Goal: Check status: Check status

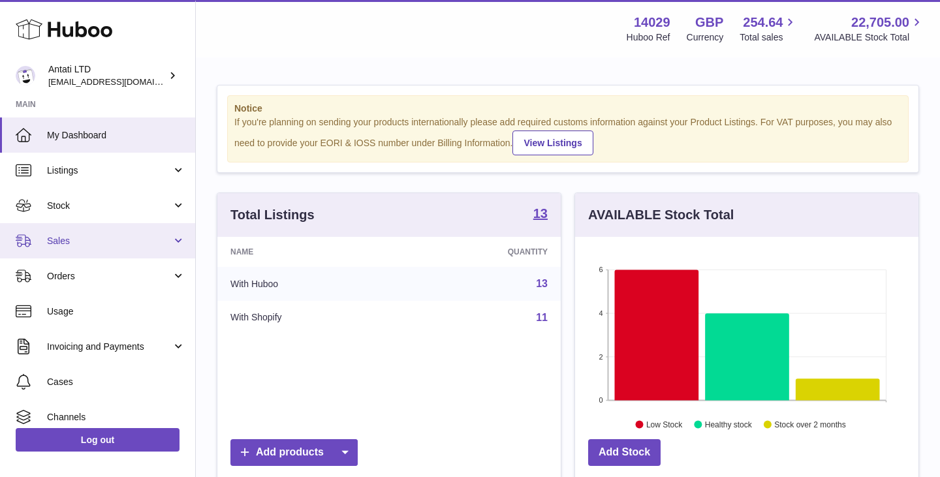
scroll to position [204, 343]
click at [117, 238] on span "Sales" at bounding box center [109, 241] width 125 height 12
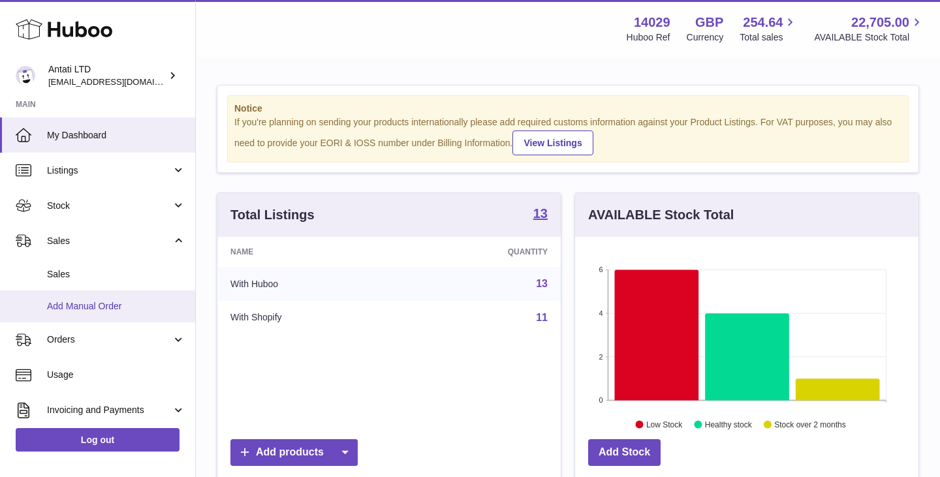
click at [87, 308] on span "Add Manual Order" at bounding box center [116, 306] width 138 height 12
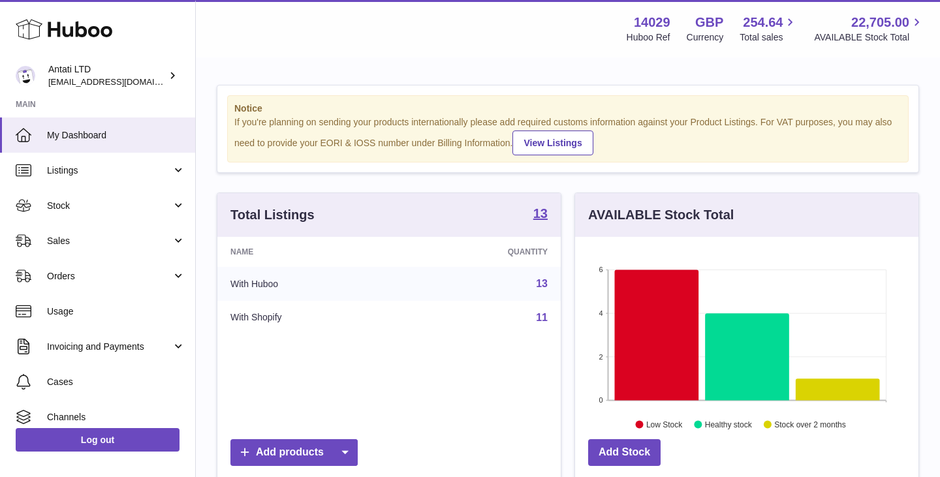
scroll to position [204, 343]
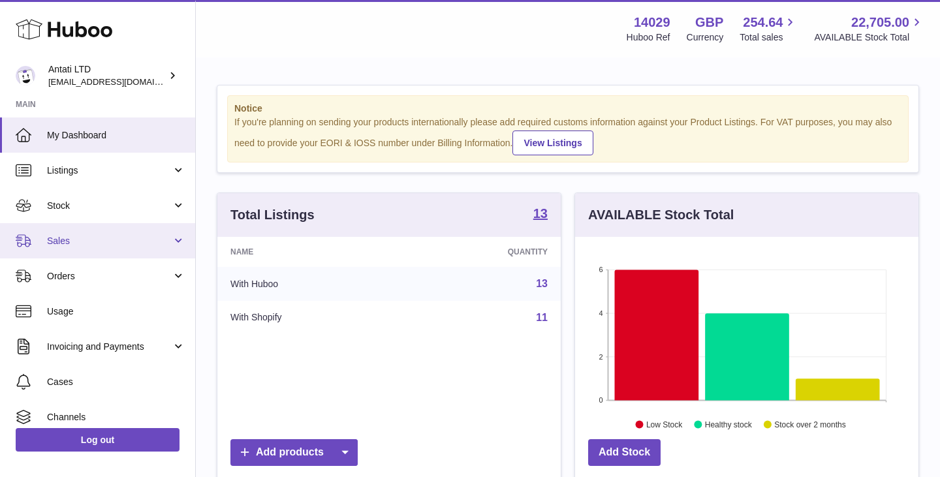
click at [116, 239] on span "Sales" at bounding box center [109, 241] width 125 height 12
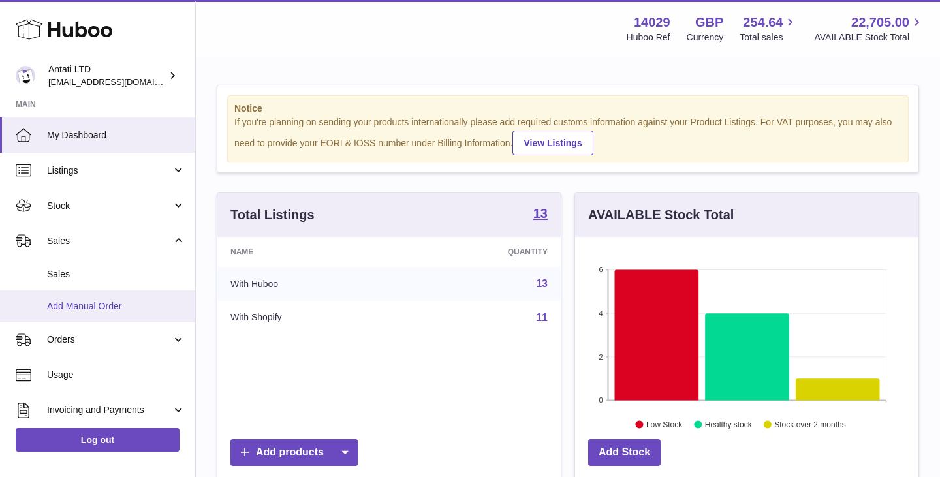
click at [106, 303] on span "Add Manual Order" at bounding box center [116, 306] width 138 height 12
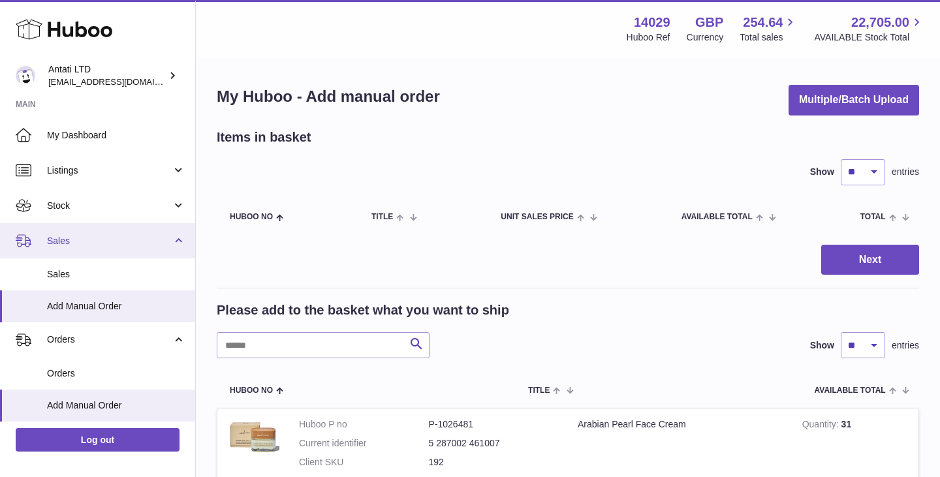
scroll to position [89, 0]
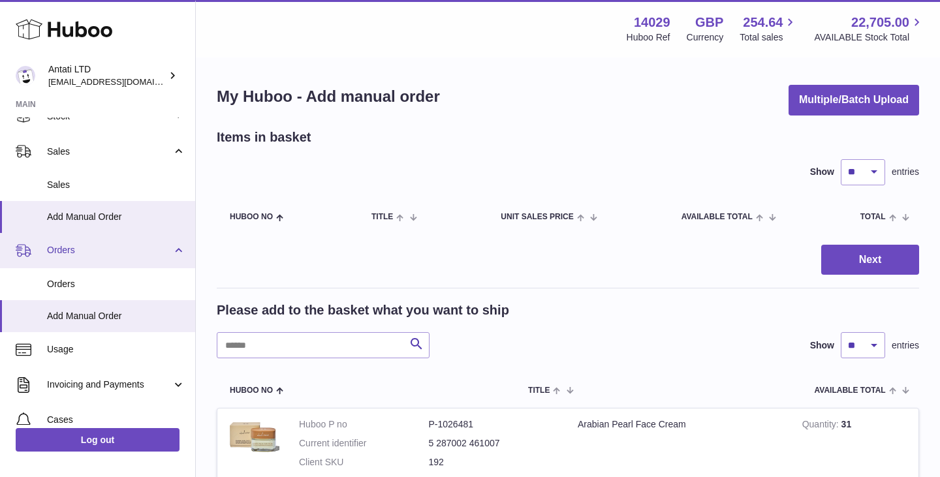
click at [132, 247] on span "Orders" at bounding box center [109, 250] width 125 height 12
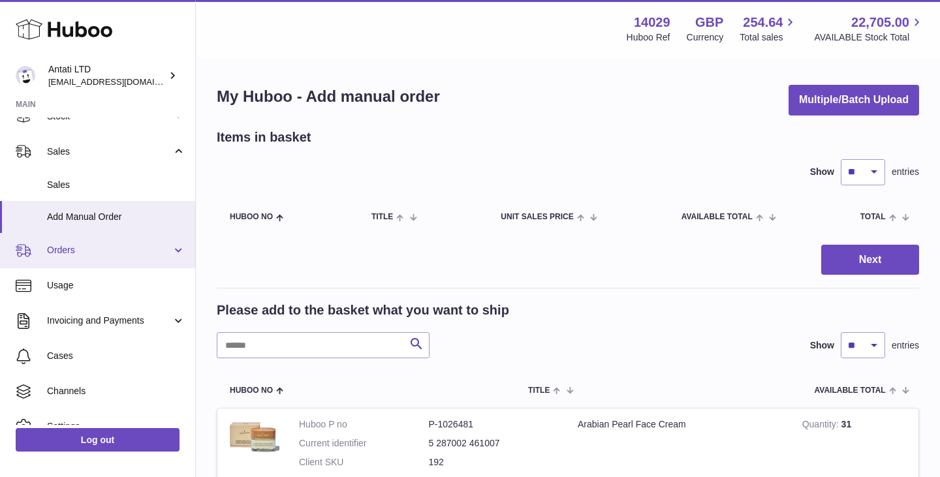
click at [132, 247] on span "Orders" at bounding box center [109, 250] width 125 height 12
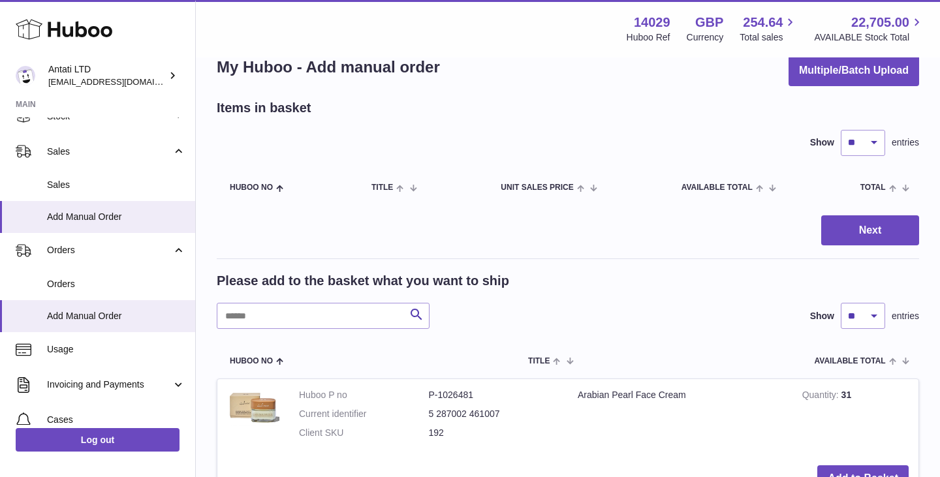
scroll to position [55, 0]
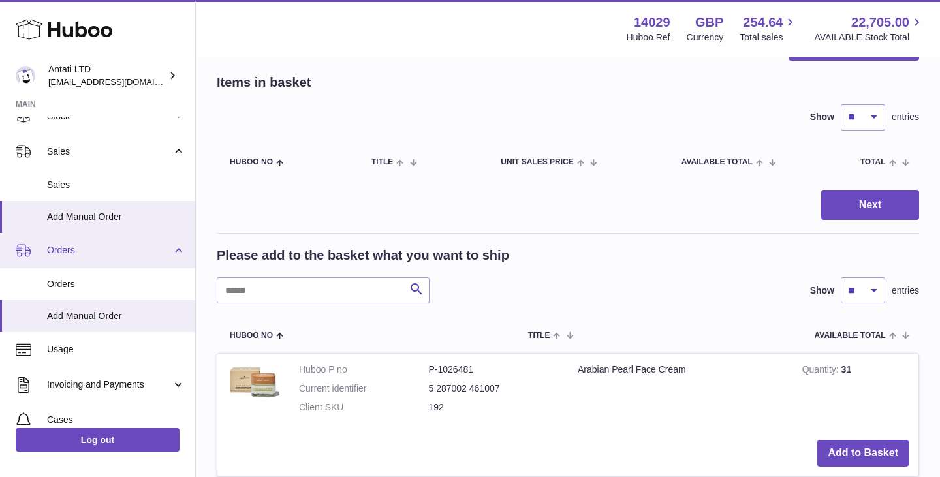
click at [131, 248] on span "Orders" at bounding box center [109, 250] width 125 height 12
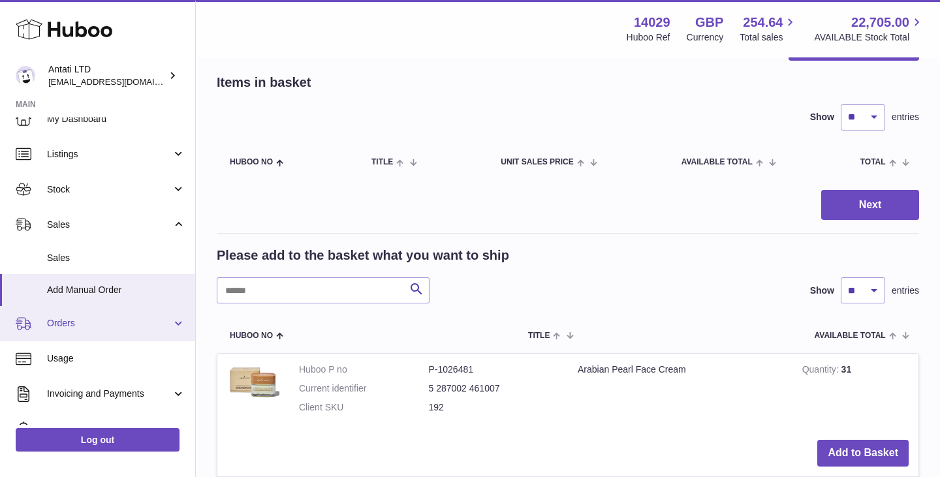
scroll to position [0, 0]
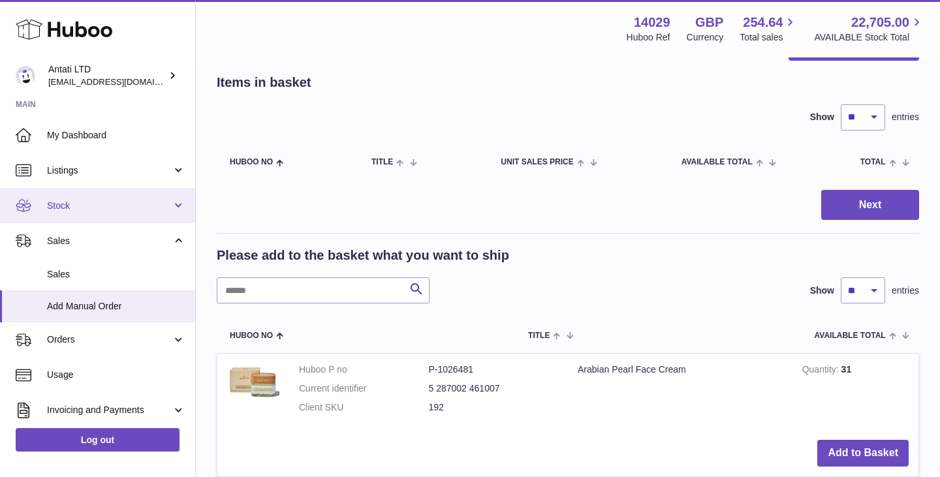
click at [138, 208] on span "Stock" at bounding box center [109, 206] width 125 height 12
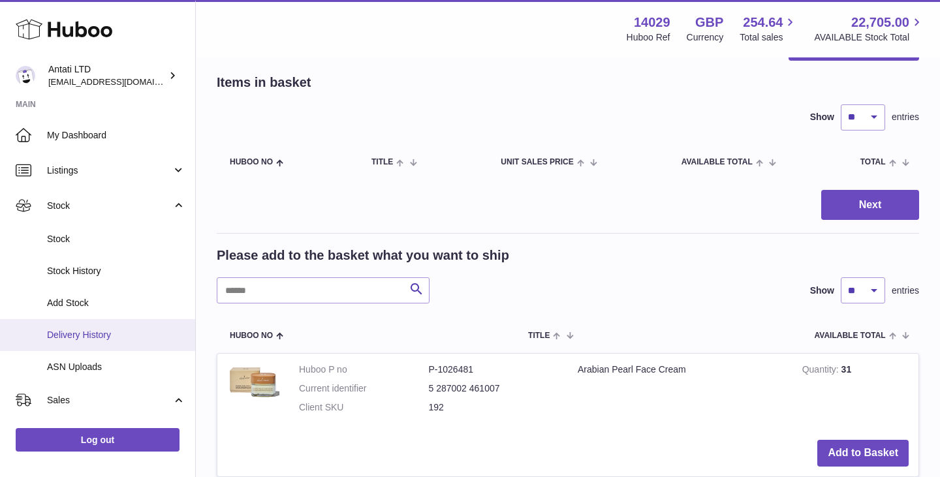
click at [72, 347] on link "Delivery History" at bounding box center [97, 335] width 195 height 32
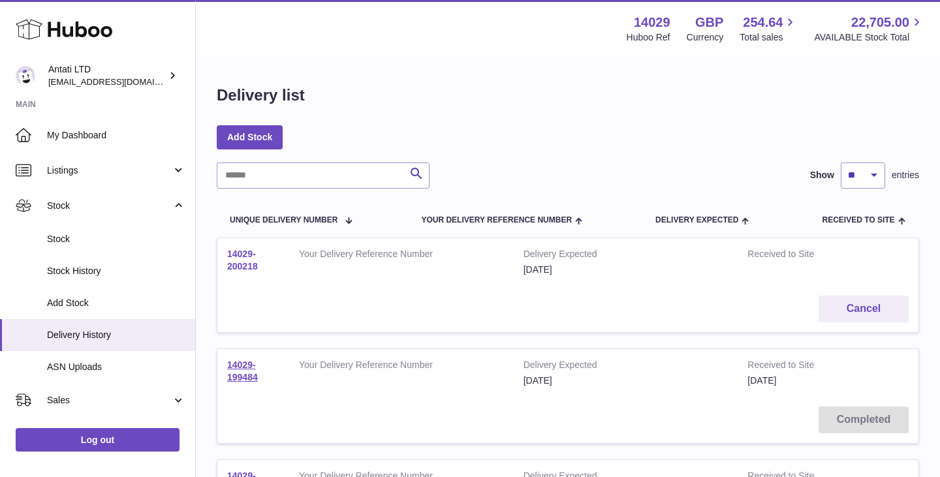
click at [247, 262] on link "14029-200218" at bounding box center [242, 260] width 31 height 23
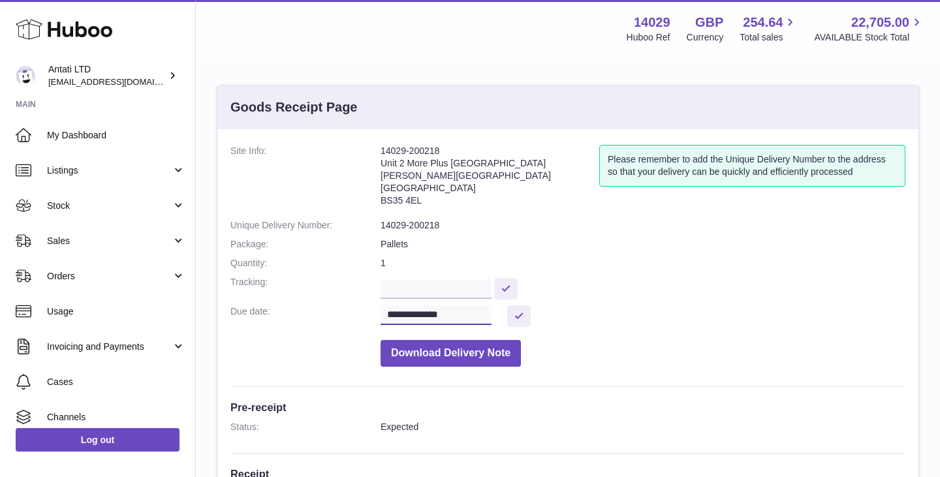
click at [471, 313] on input "**********" at bounding box center [436, 315] width 111 height 20
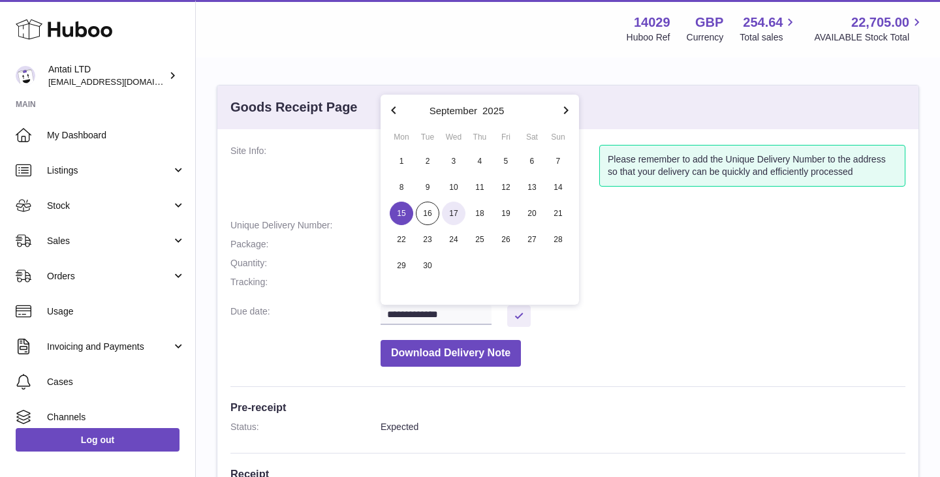
click at [451, 204] on span "17" at bounding box center [453, 213] width 23 height 23
type input "**********"
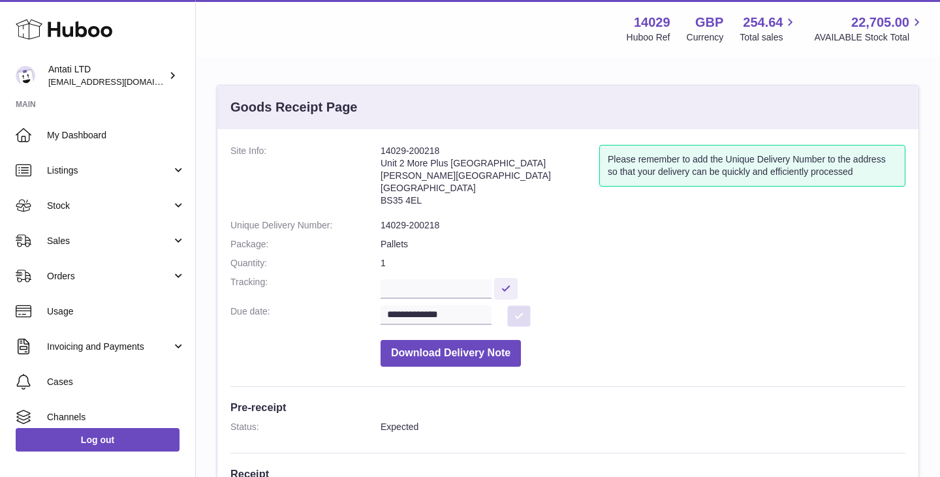
click at [520, 320] on button at bounding box center [518, 316] width 23 height 22
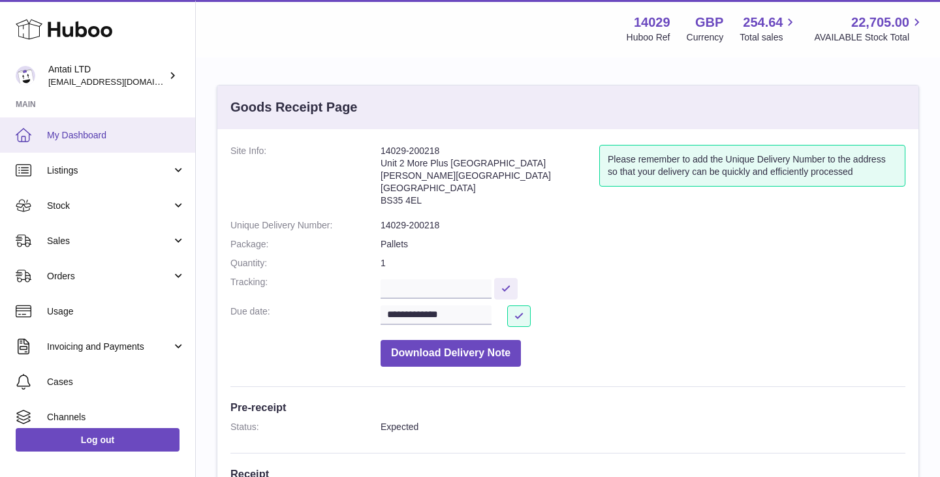
click at [96, 136] on span "My Dashboard" at bounding box center [116, 135] width 138 height 12
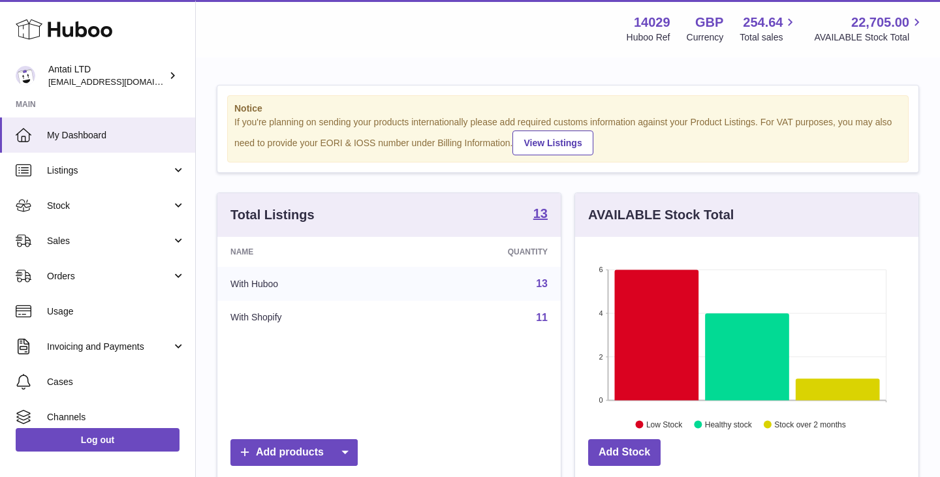
scroll to position [204, 343]
